Goal: Transaction & Acquisition: Purchase product/service

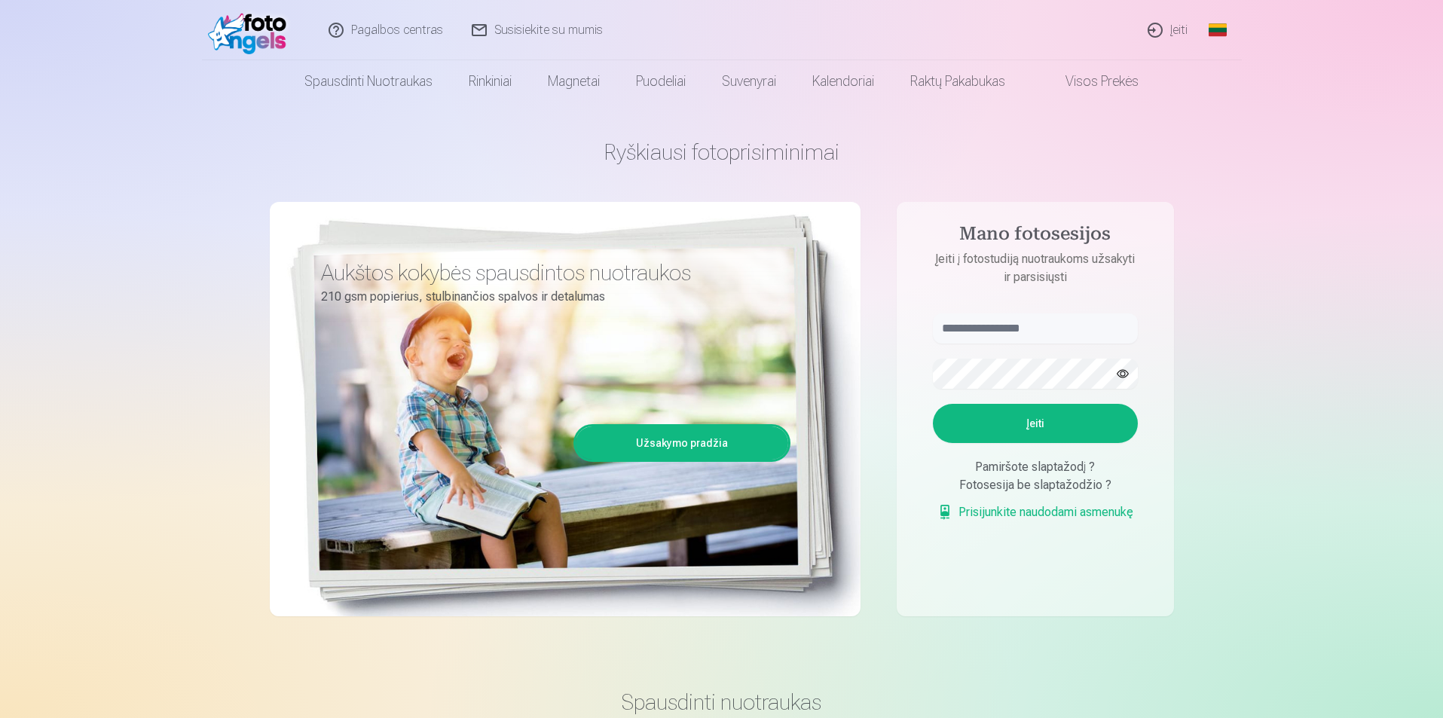
click at [243, 28] on img at bounding box center [251, 30] width 87 height 48
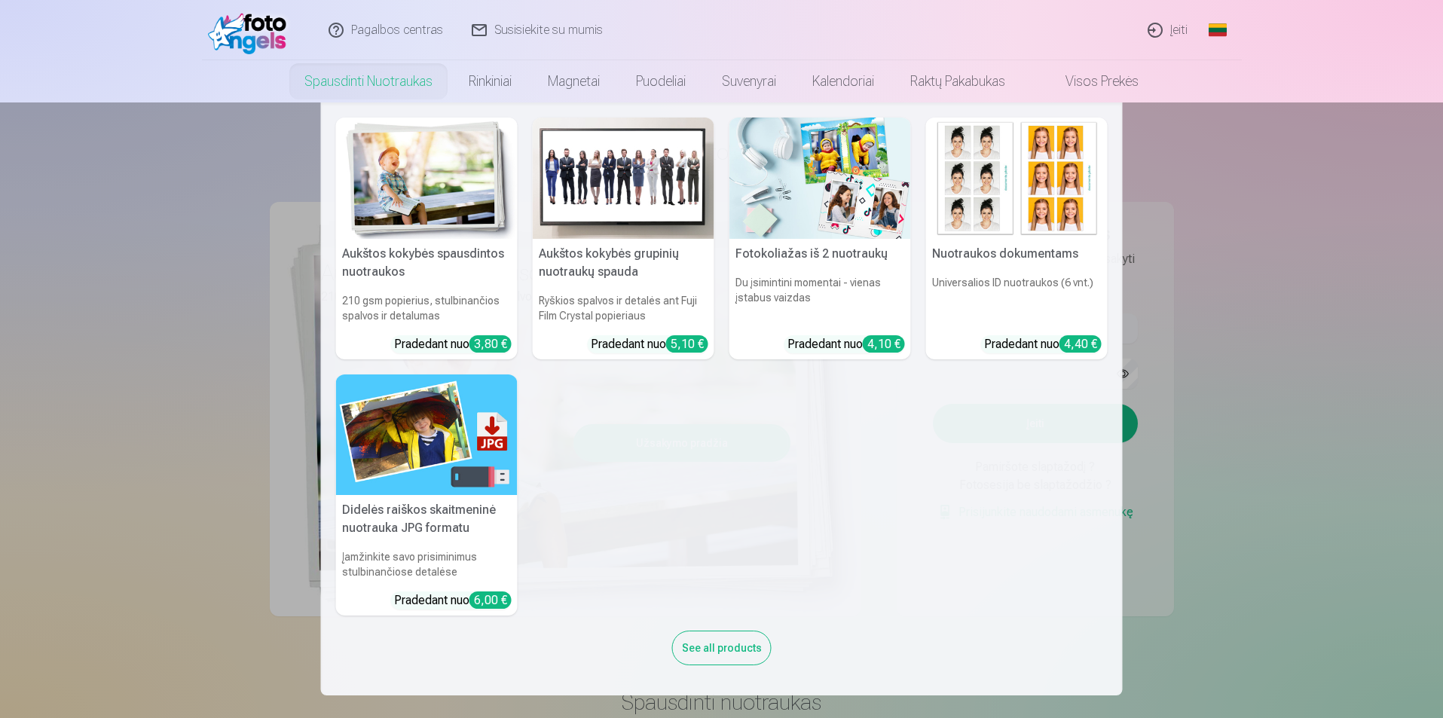
click at [1338, 333] on nav "Aukštos kokybės spausdintos nuotraukos 210 gsm popierius, stulbinančios spalvos…" at bounding box center [721, 398] width 1443 height 593
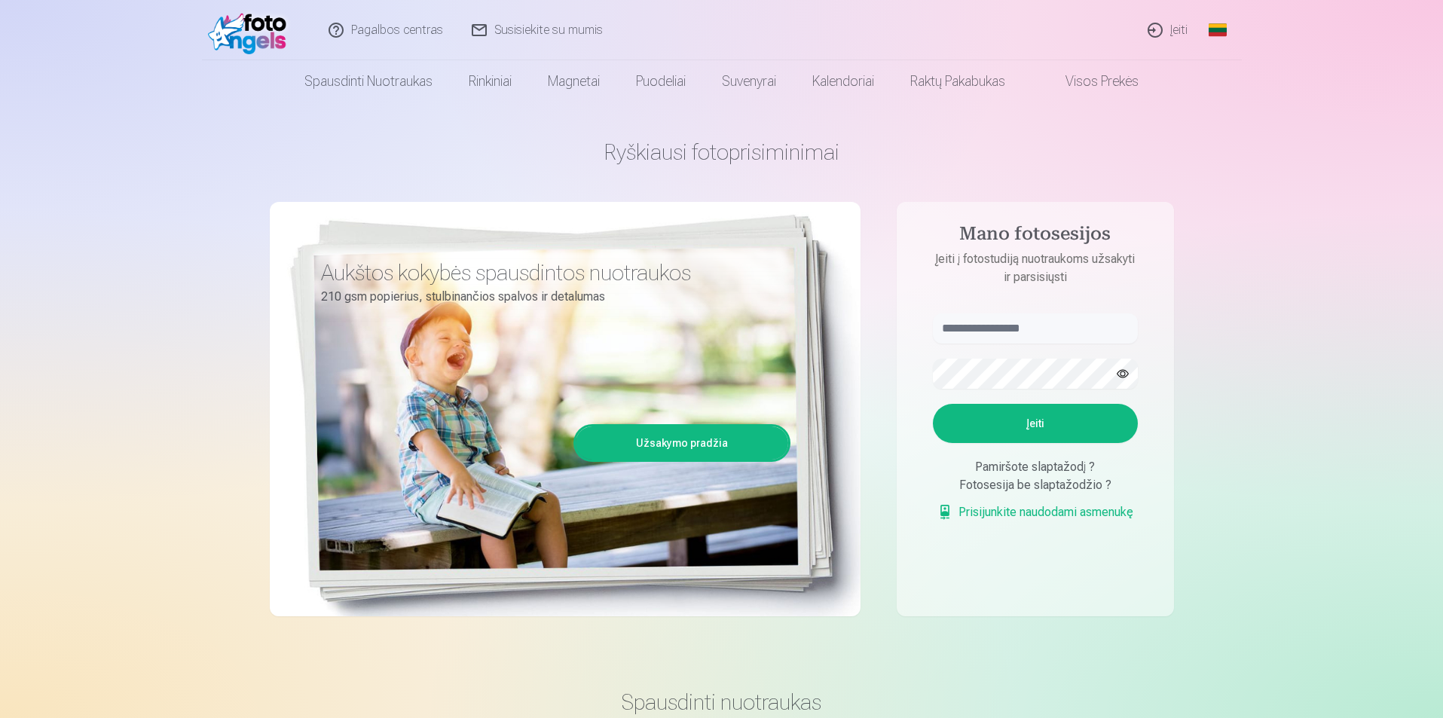
click at [725, 445] on link "Užsakymo pradžia" at bounding box center [682, 442] width 212 height 33
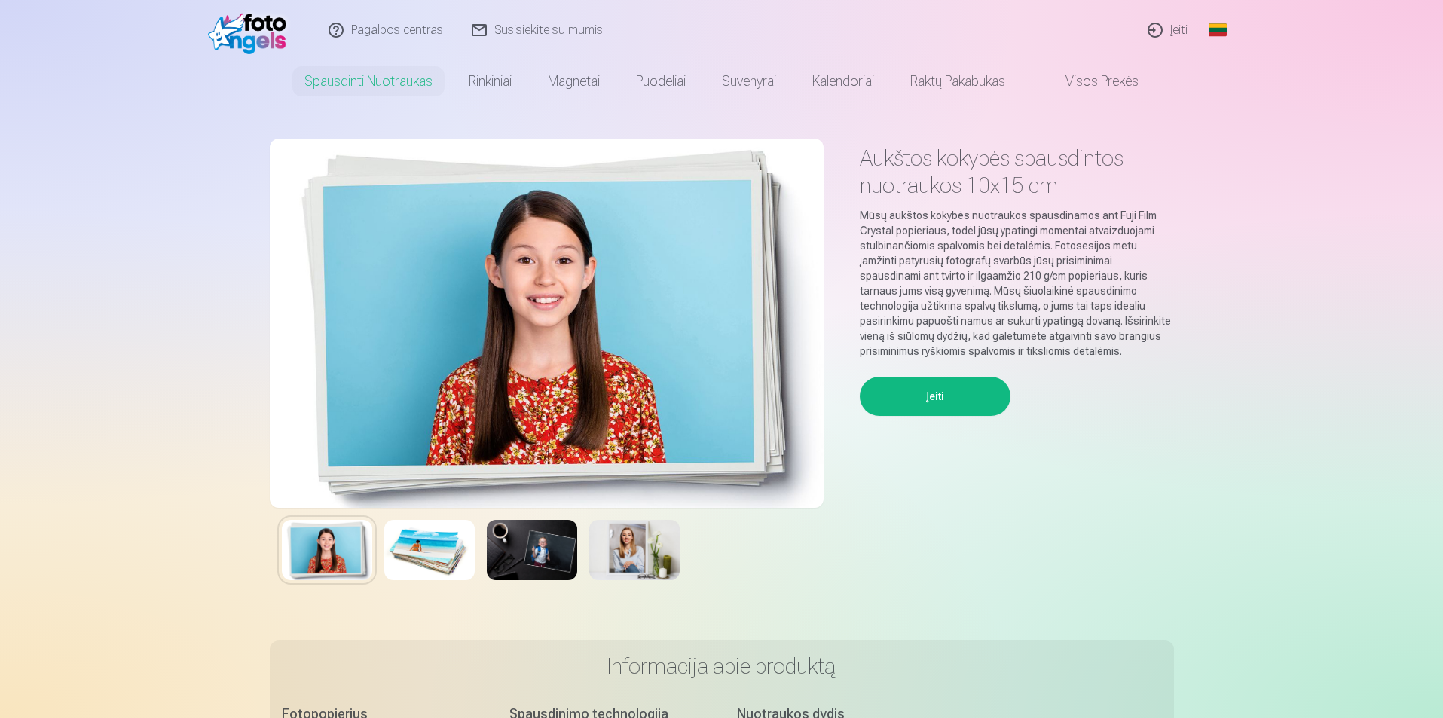
click at [439, 547] on img at bounding box center [429, 550] width 90 height 60
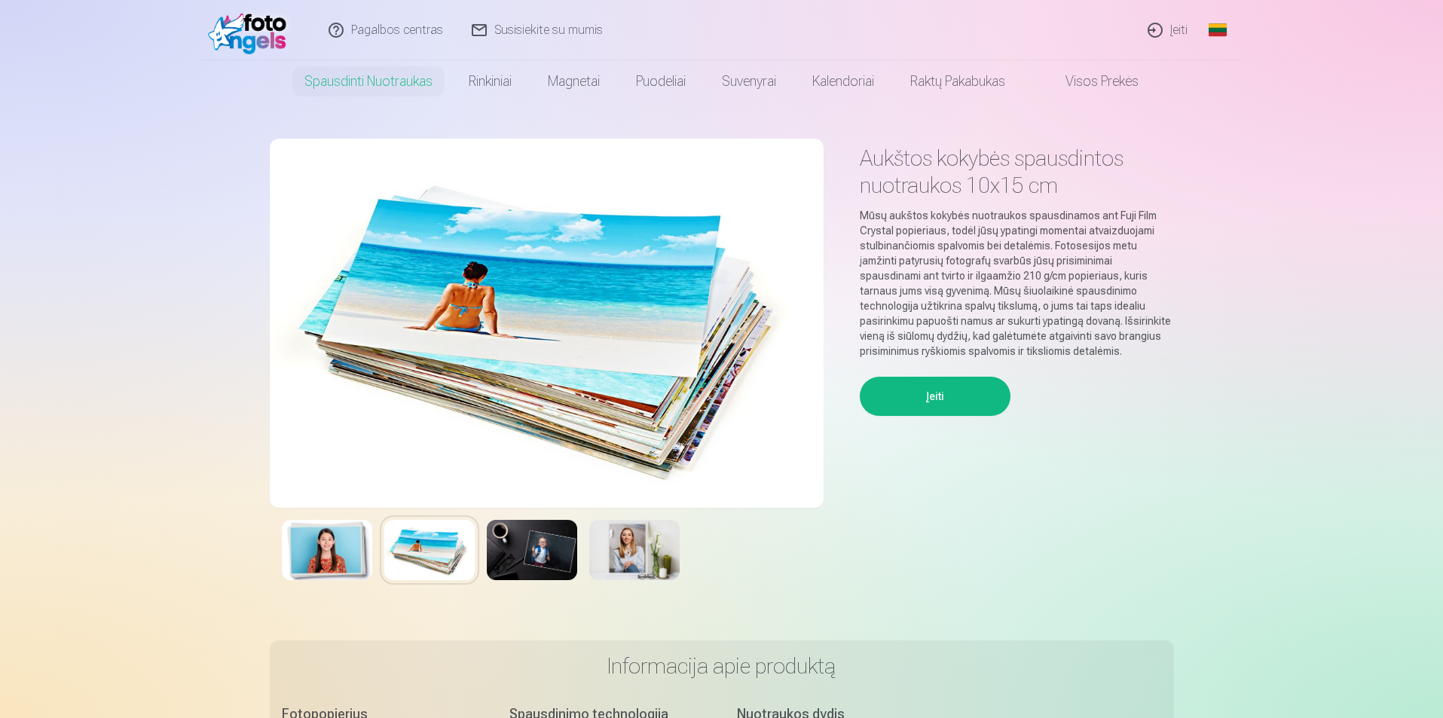
drag, startPoint x: 524, startPoint y: 552, endPoint x: 592, endPoint y: 551, distance: 67.8
click at [525, 552] on img at bounding box center [532, 550] width 90 height 60
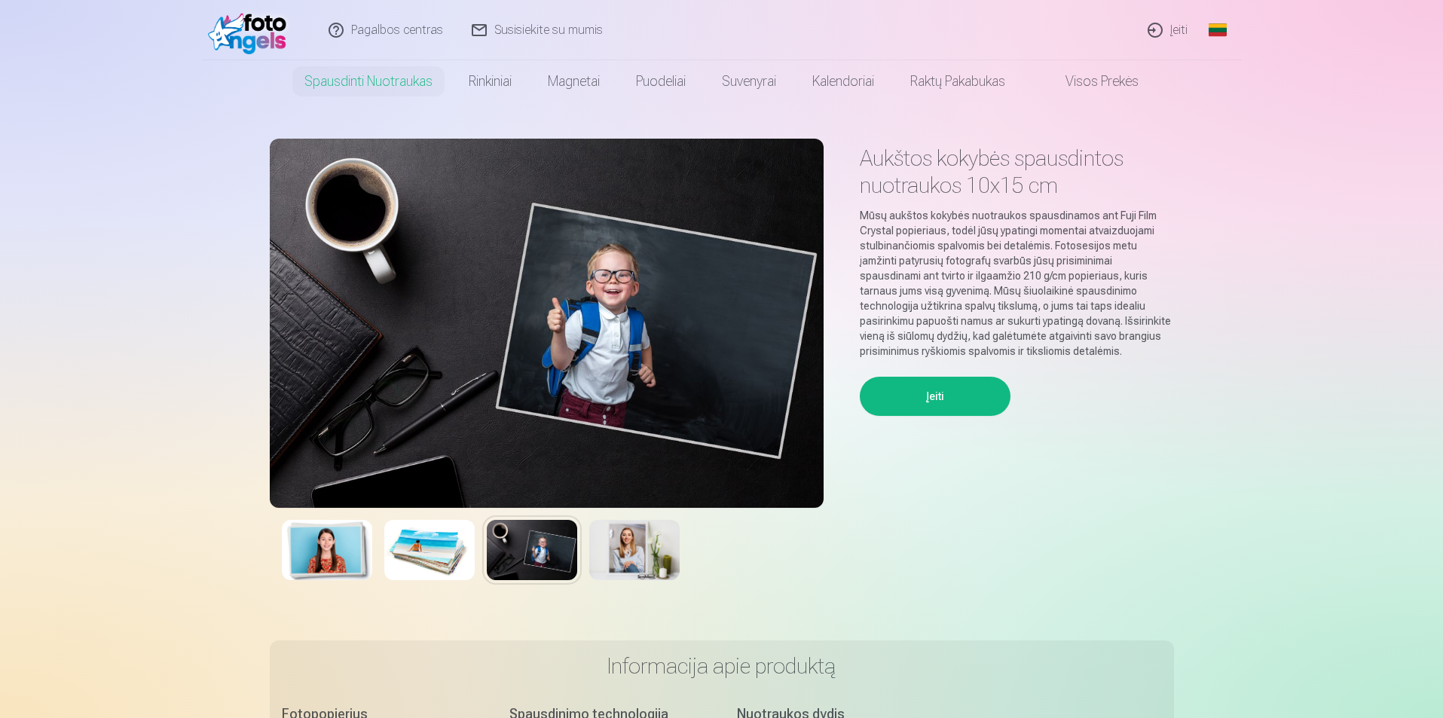
click at [634, 552] on img at bounding box center [634, 550] width 90 height 60
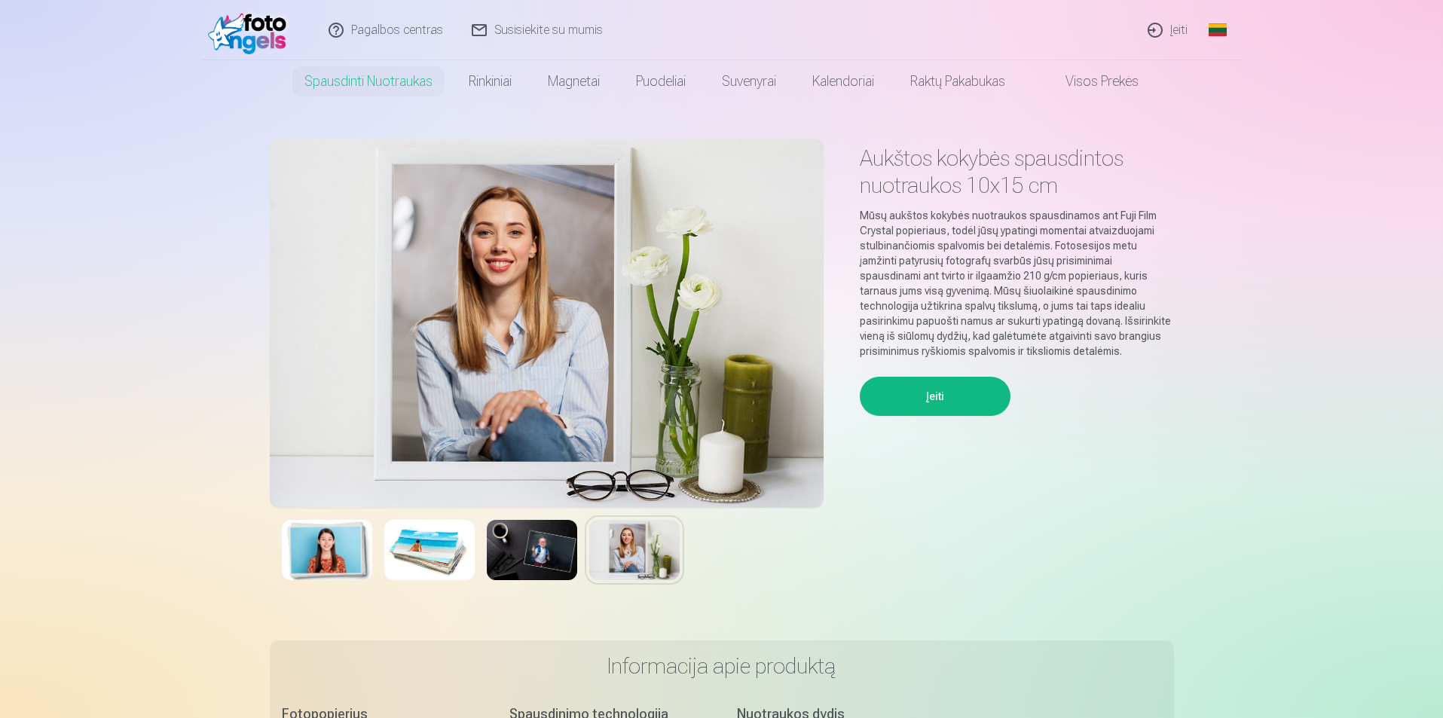
click at [664, 557] on img at bounding box center [634, 550] width 90 height 60
click at [265, 54] on link at bounding box center [251, 30] width 99 height 60
